Goal: Information Seeking & Learning: Find specific page/section

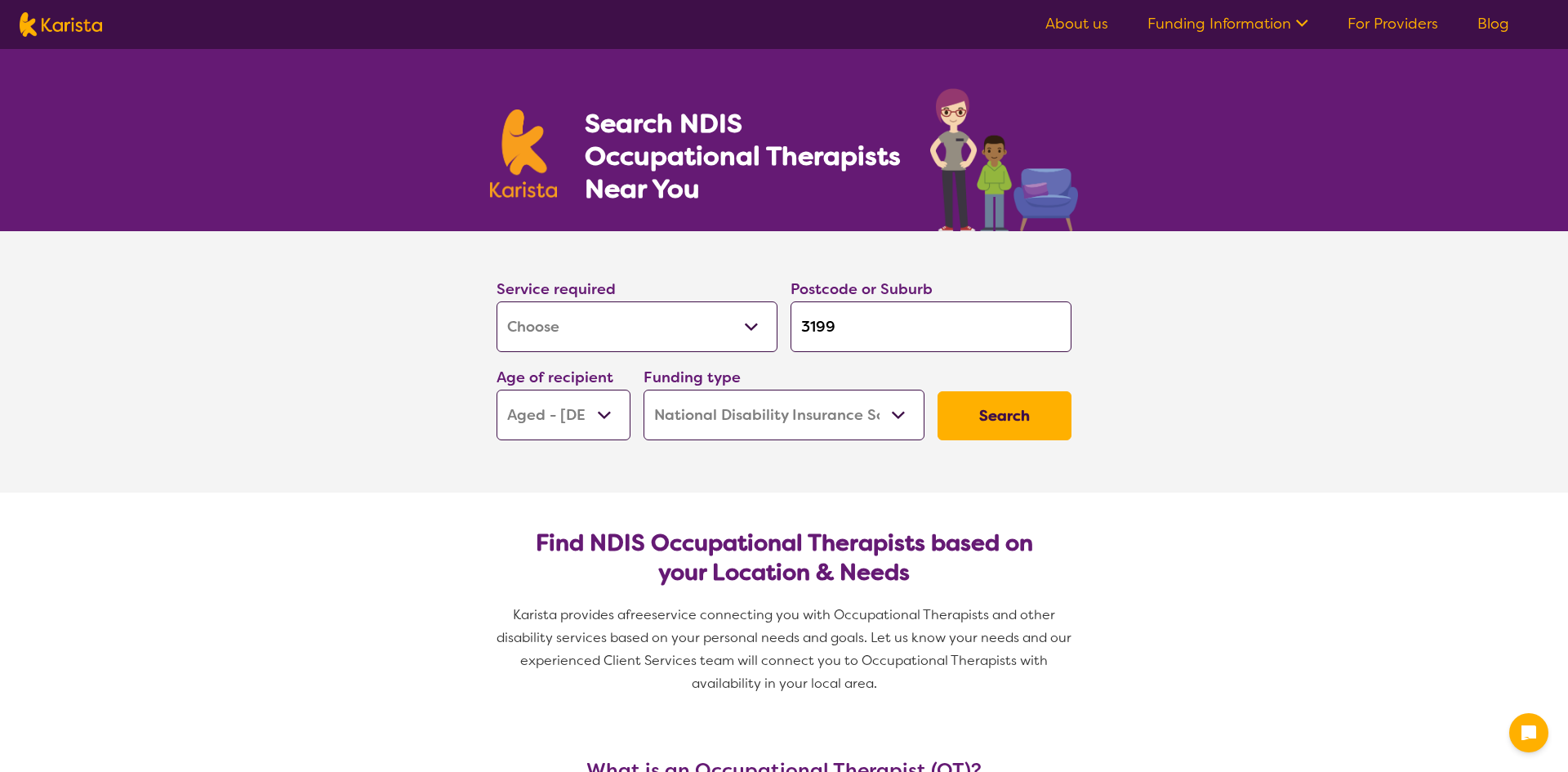
select select "[MEDICAL_DATA]"
select select "AG"
select select "NDIS"
select select "[MEDICAL_DATA]"
select select "AG"
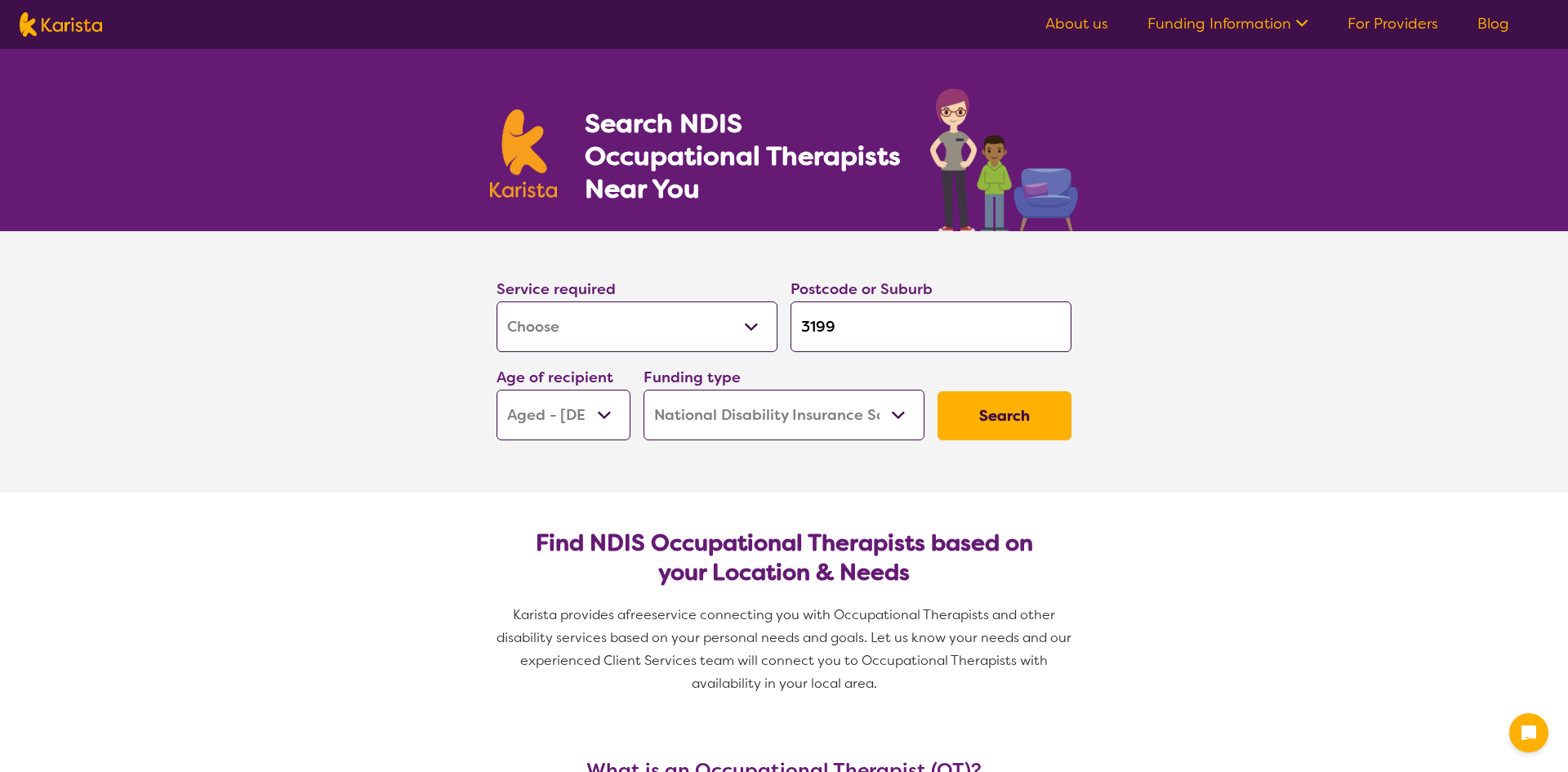
select select "NDIS"
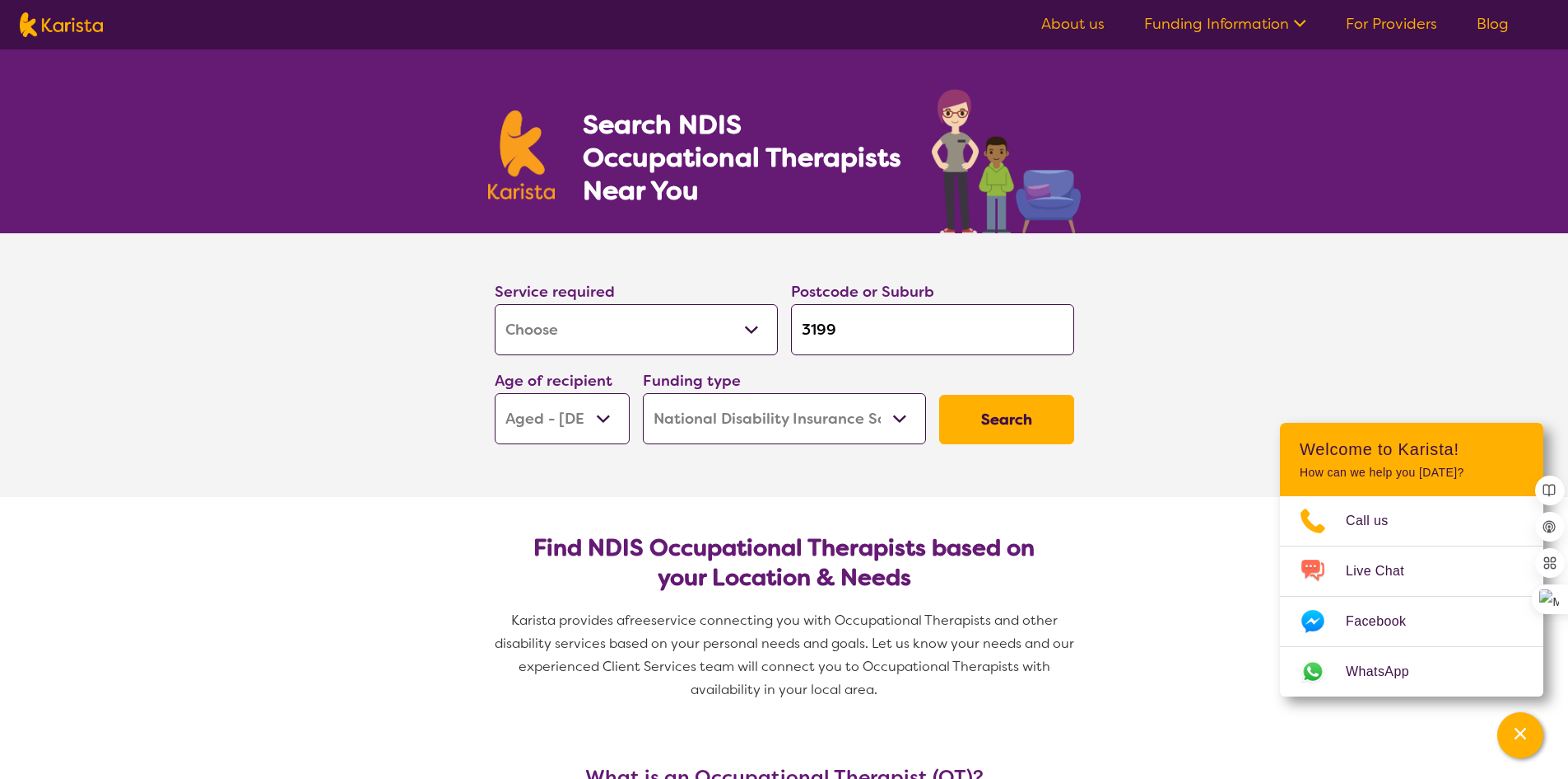
click at [987, 419] on button "Search" at bounding box center [1006, 419] width 135 height 49
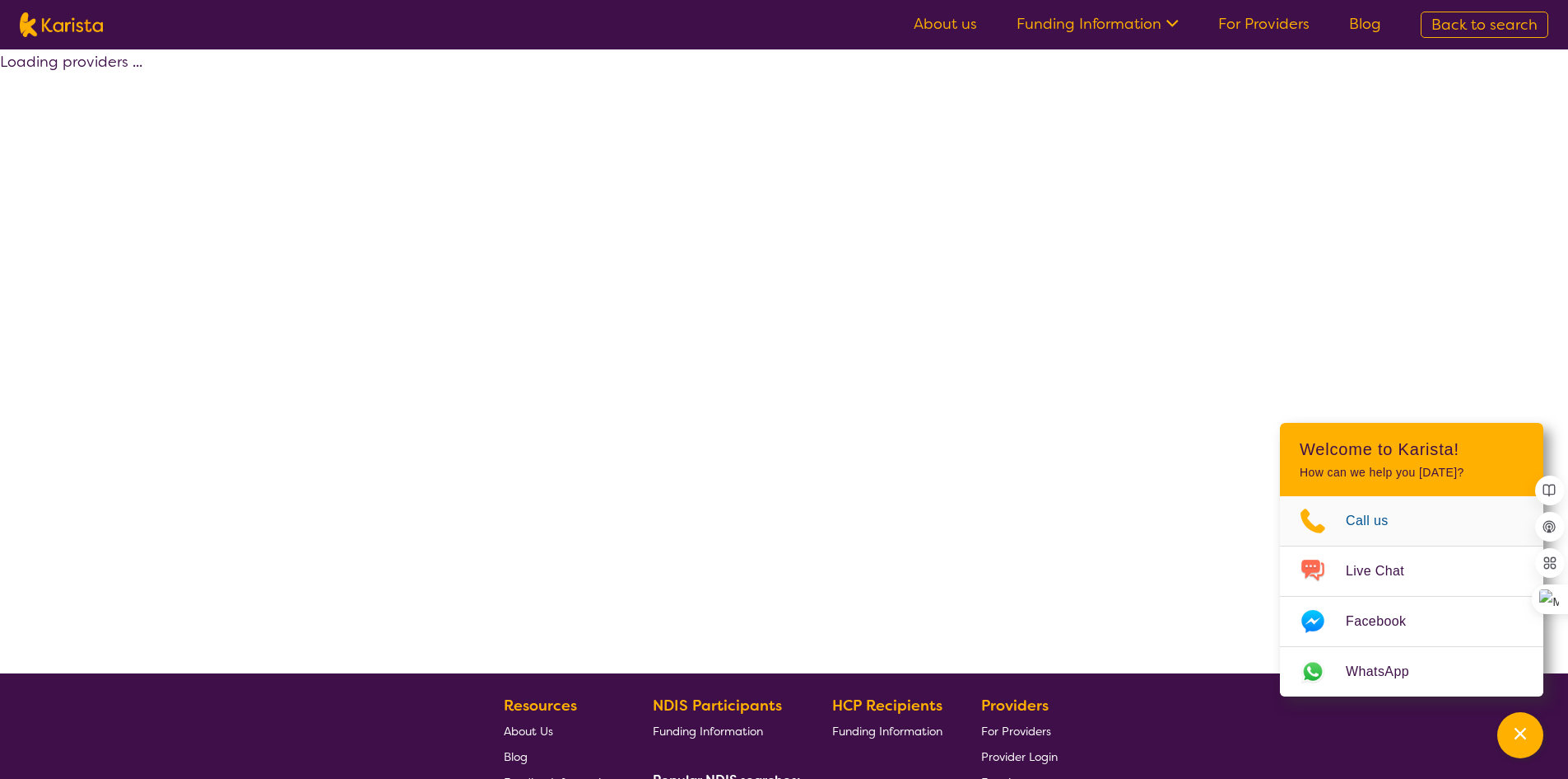
select select "by_score"
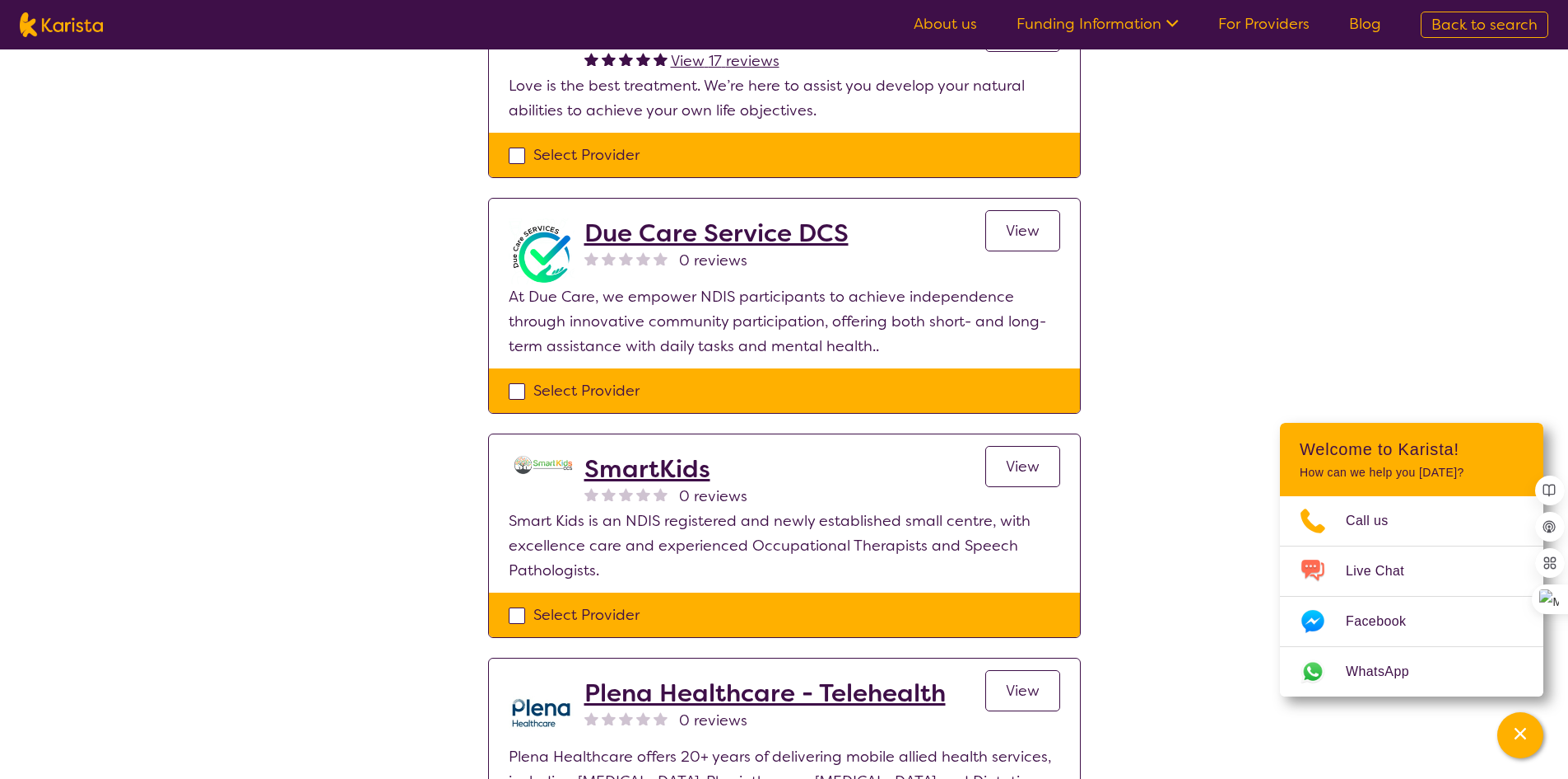
scroll to position [82, 0]
